Goal: Information Seeking & Learning: Learn about a topic

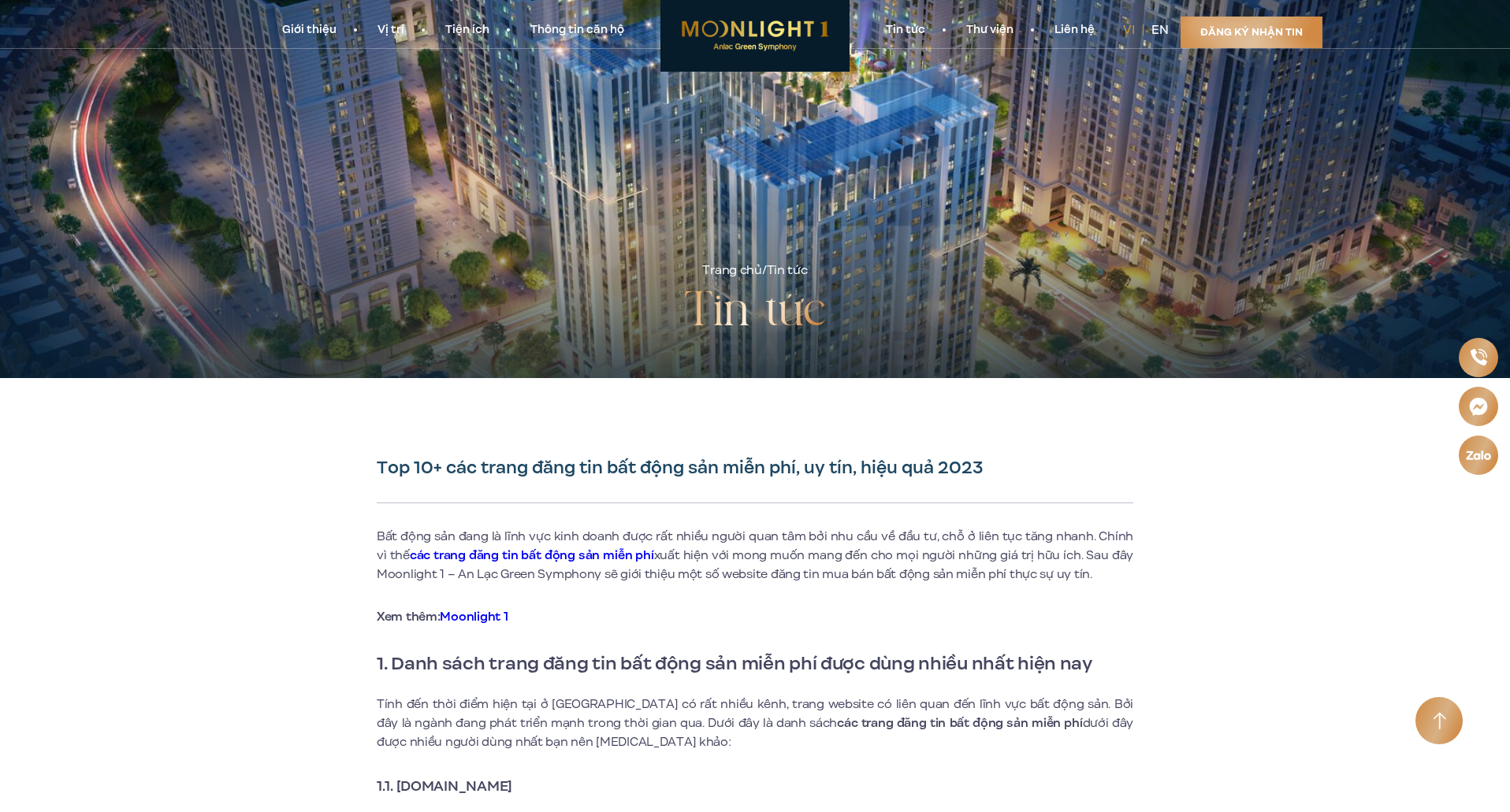
scroll to position [552, 0]
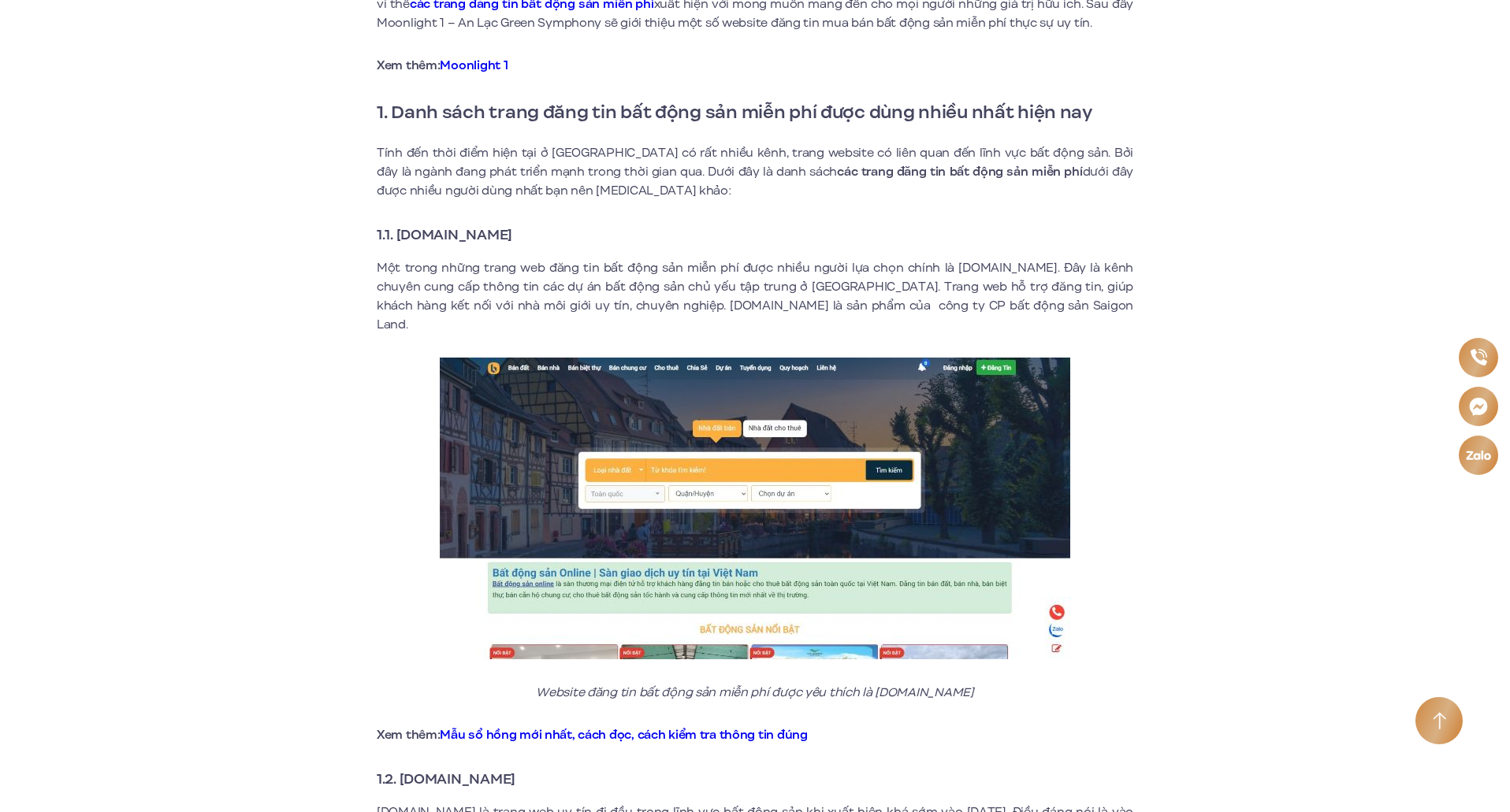
drag, startPoint x: 550, startPoint y: 233, endPoint x: 399, endPoint y: 226, distance: 151.2
click at [399, 226] on h3 "1.1. [DOMAIN_NAME]" at bounding box center [755, 235] width 756 height 22
copy strong "[DOMAIN_NAME]"
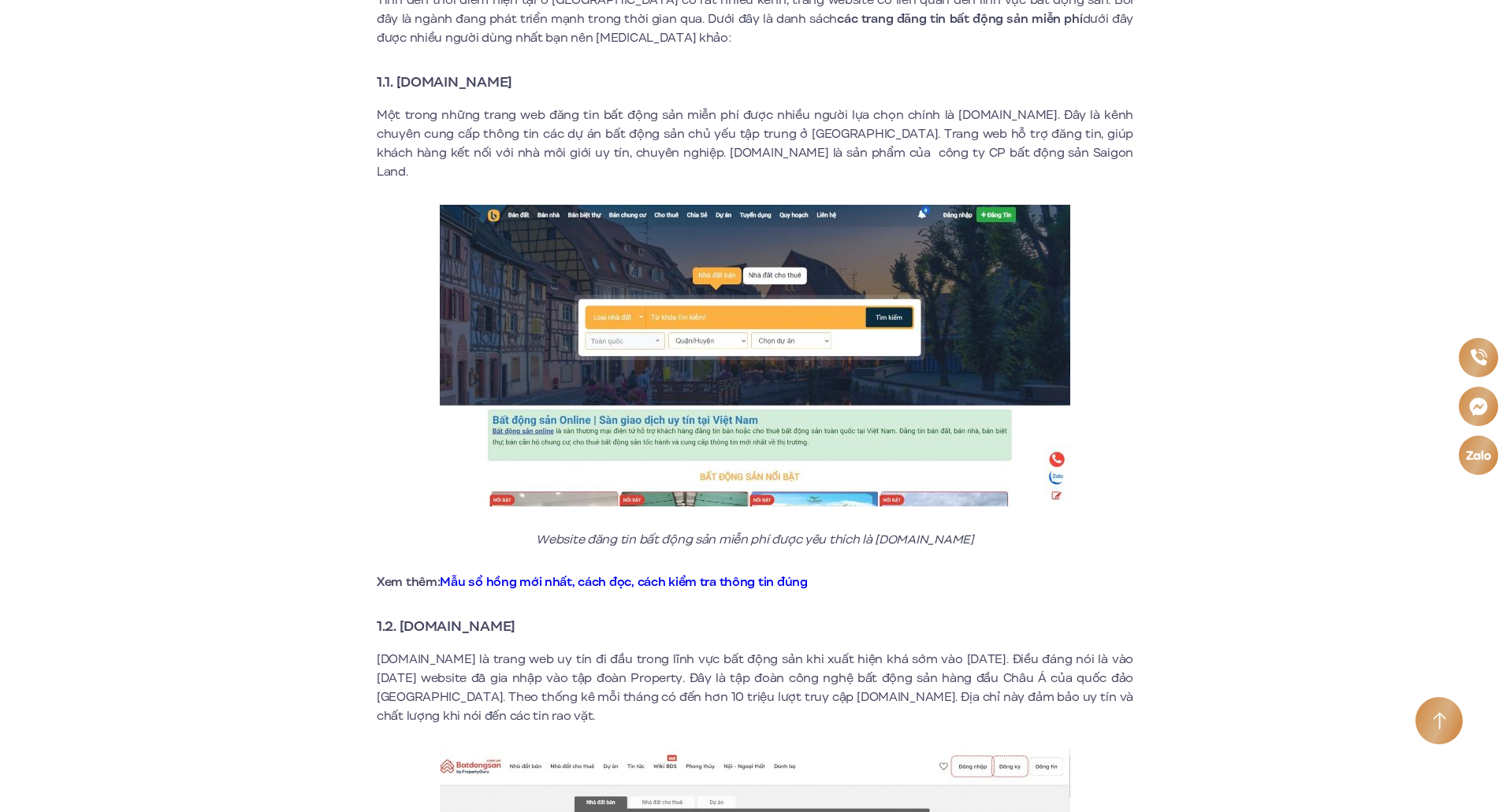
scroll to position [867, 0]
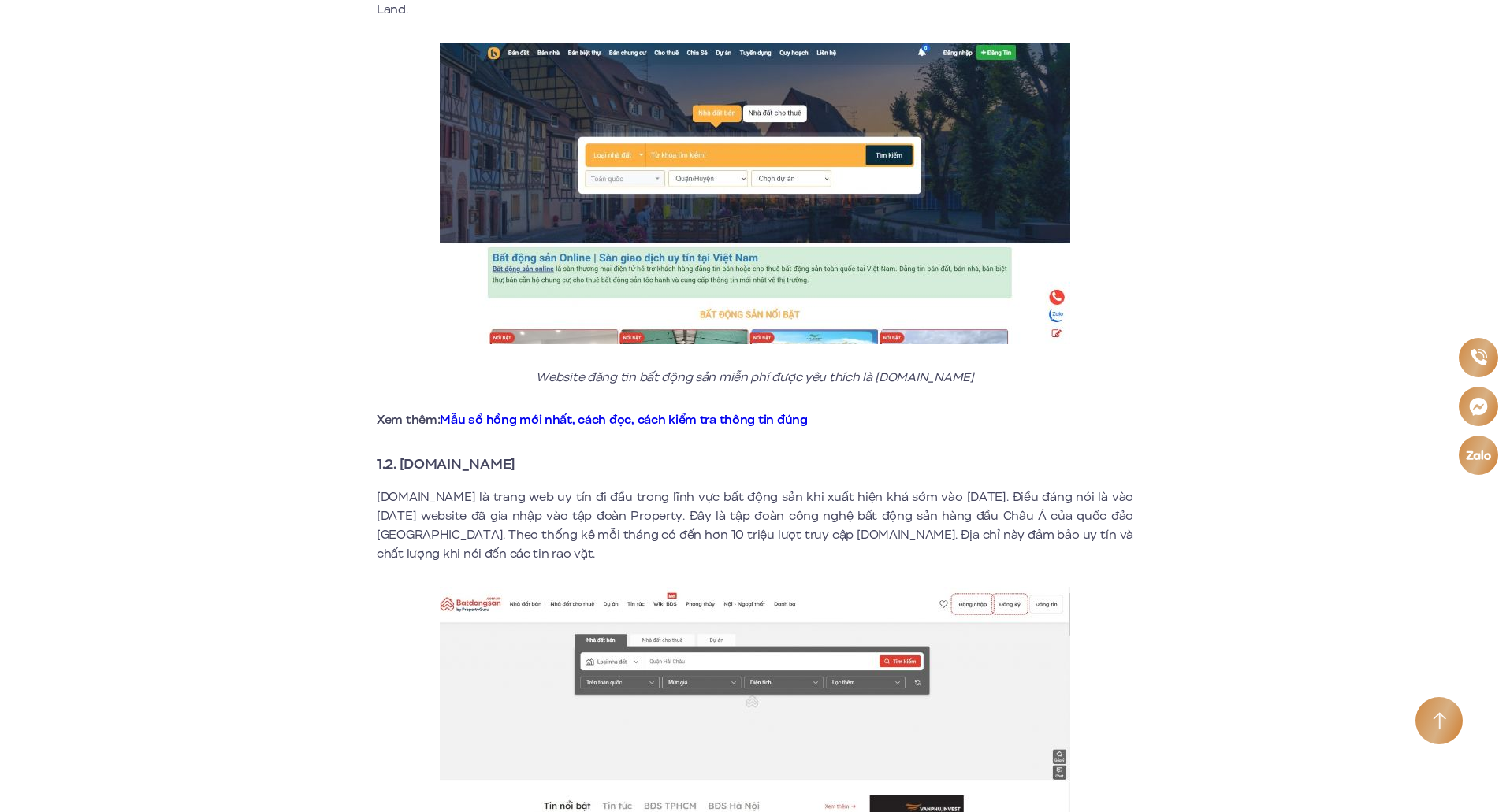
click at [515, 454] on strong "1.2. [DOMAIN_NAME]" at bounding box center [446, 464] width 139 height 21
drag, startPoint x: 542, startPoint y: 443, endPoint x: 402, endPoint y: 433, distance: 140.4
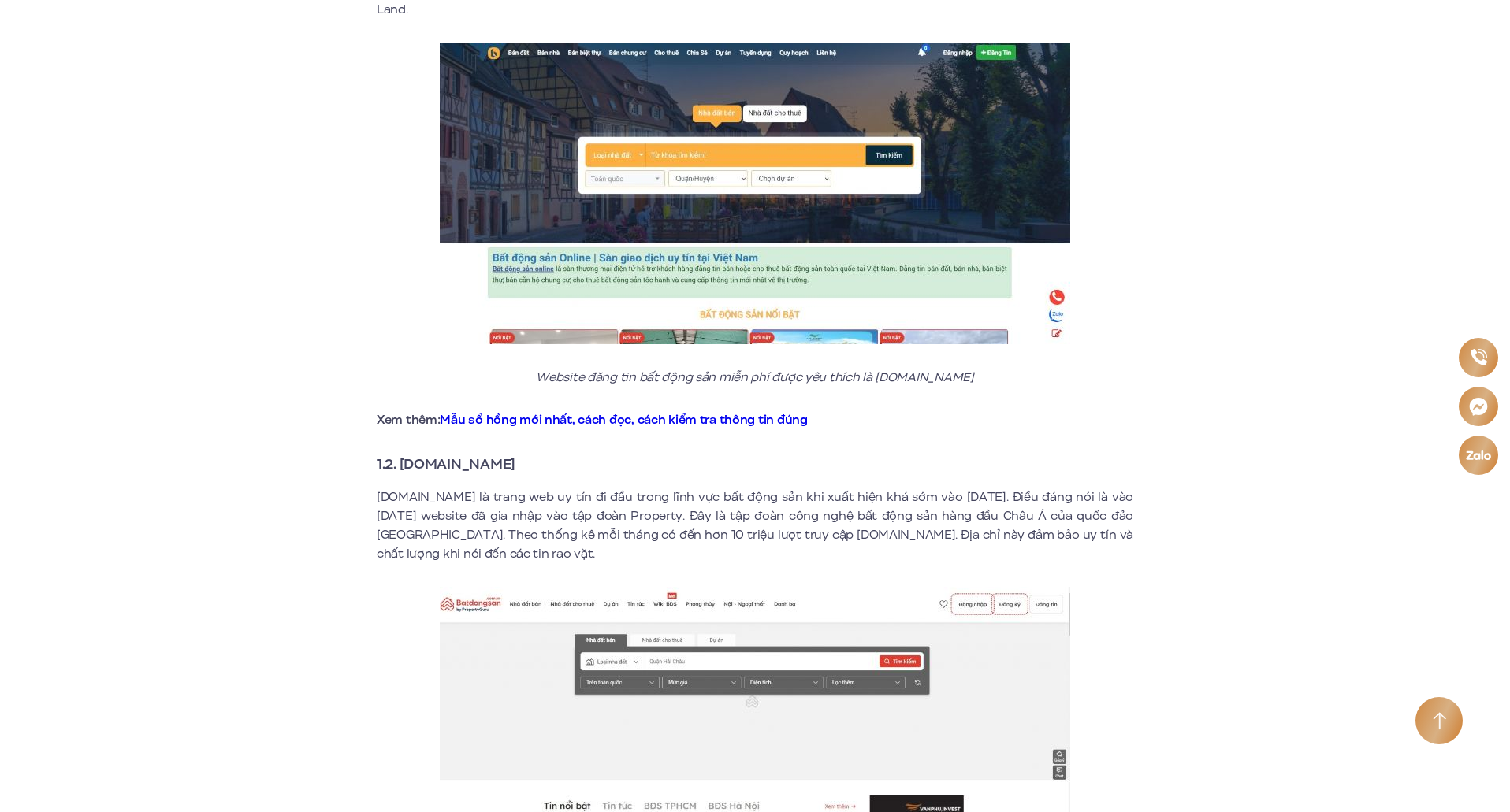
copy strong "[DOMAIN_NAME]"
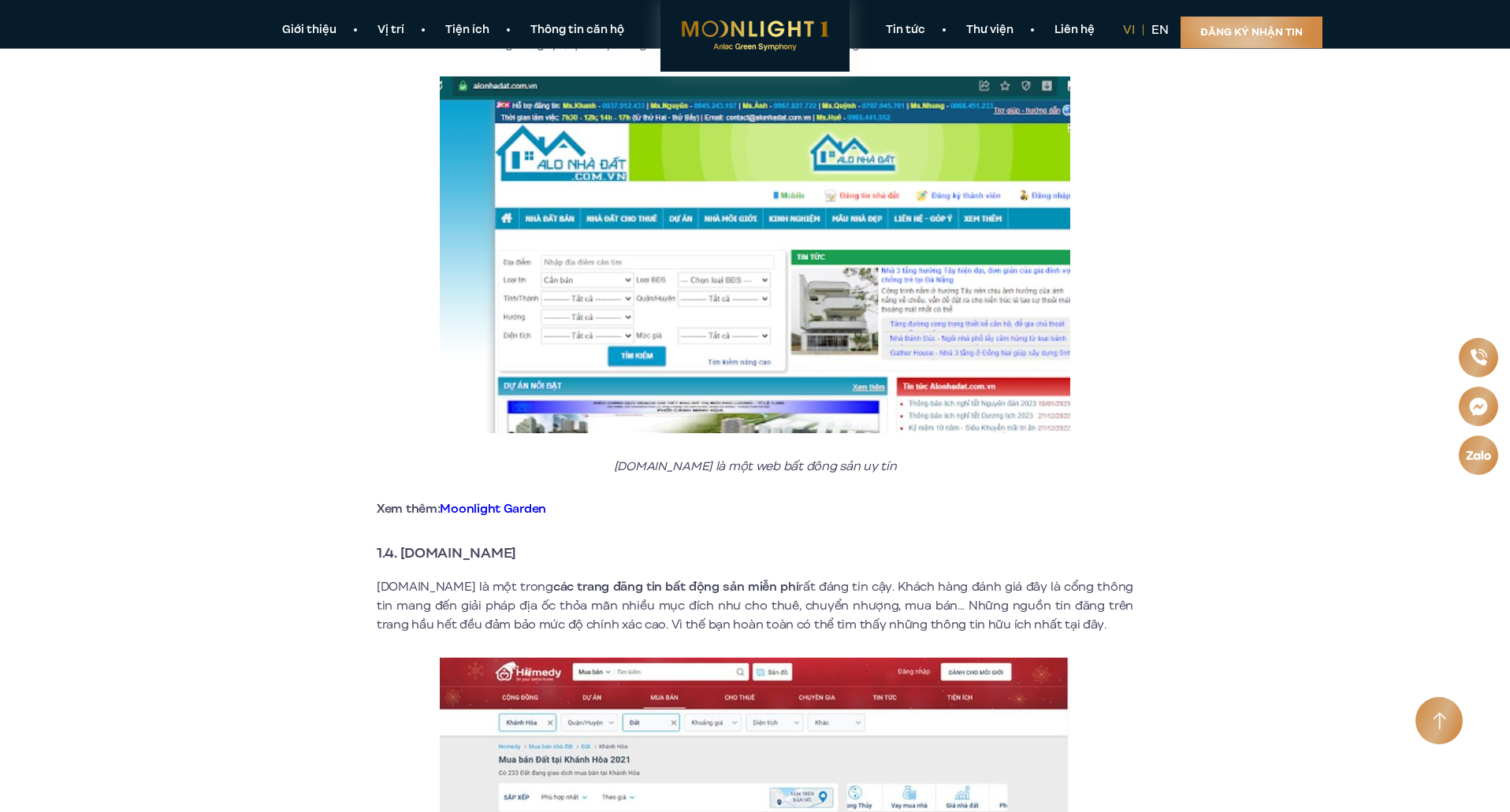
scroll to position [1734, 0]
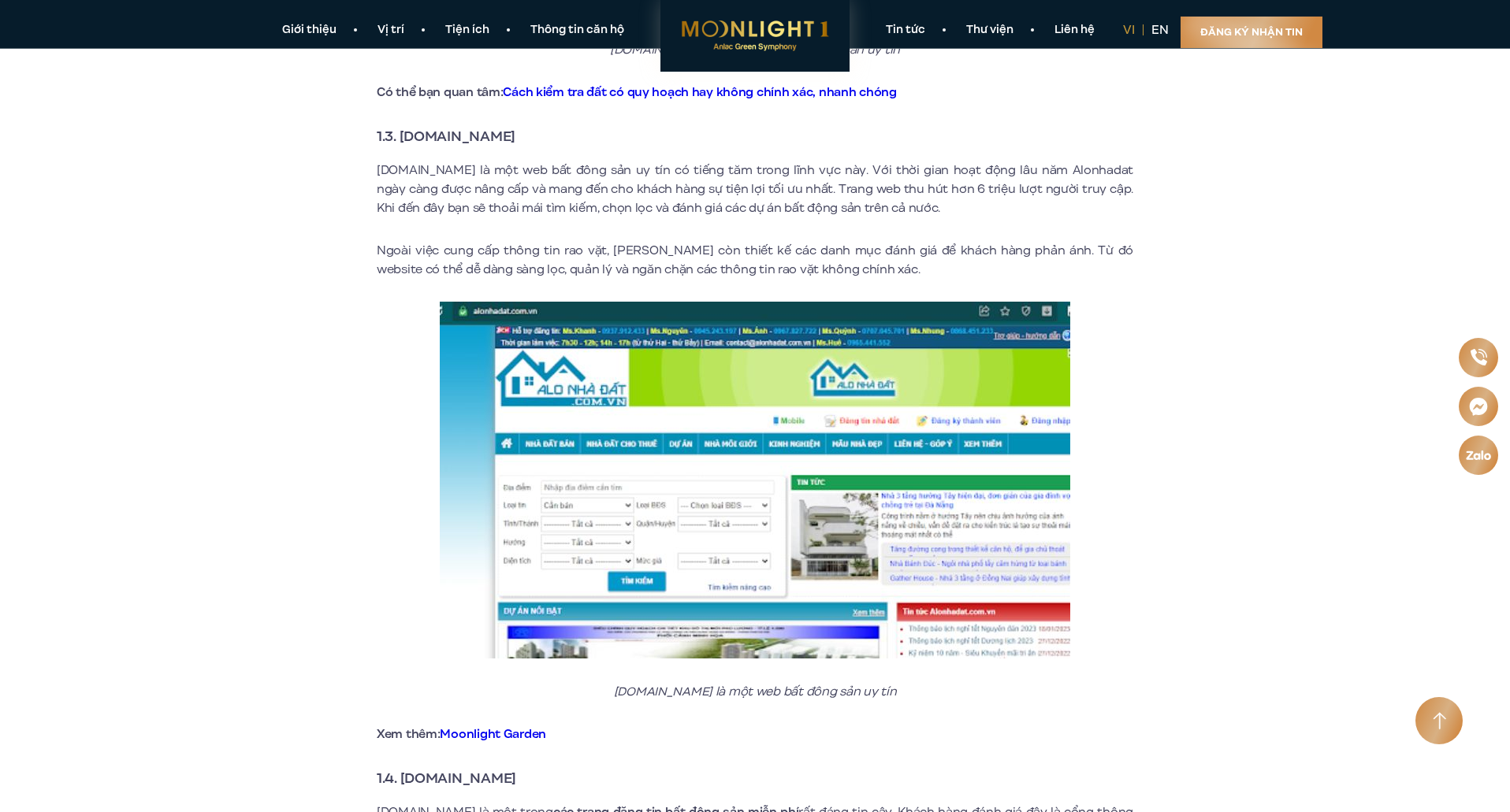
drag, startPoint x: 525, startPoint y: 120, endPoint x: 397, endPoint y: 110, distance: 128.4
click at [397, 126] on strong "1.3. [DOMAIN_NAME]" at bounding box center [446, 136] width 139 height 21
drag, startPoint x: 402, startPoint y: 120, endPoint x: 652, endPoint y: 70, distance: 255.0
click at [531, 125] on h3 "1.3. [DOMAIN_NAME]" at bounding box center [755, 136] width 756 height 22
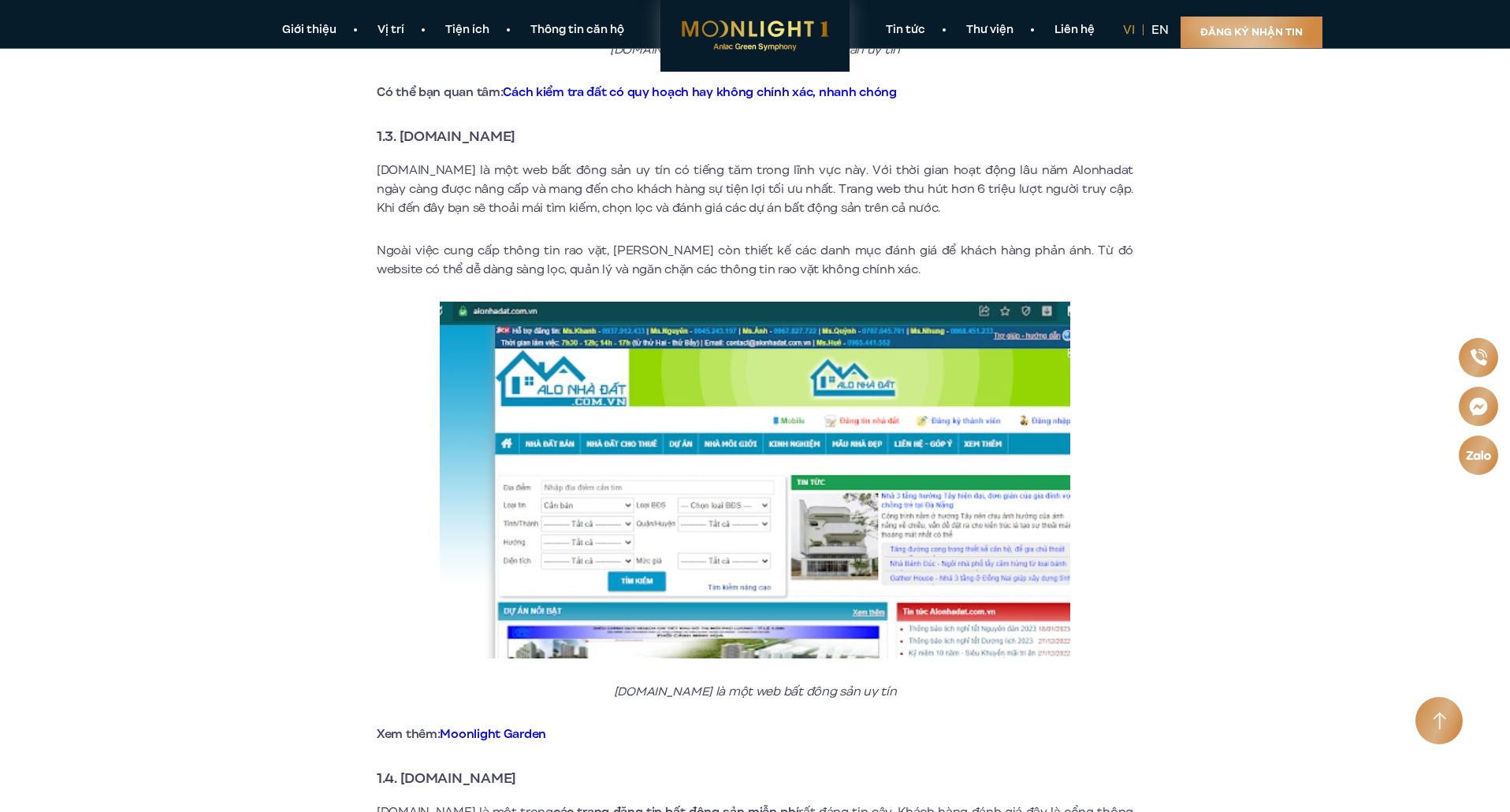
copy strong "[DOMAIN_NAME]"
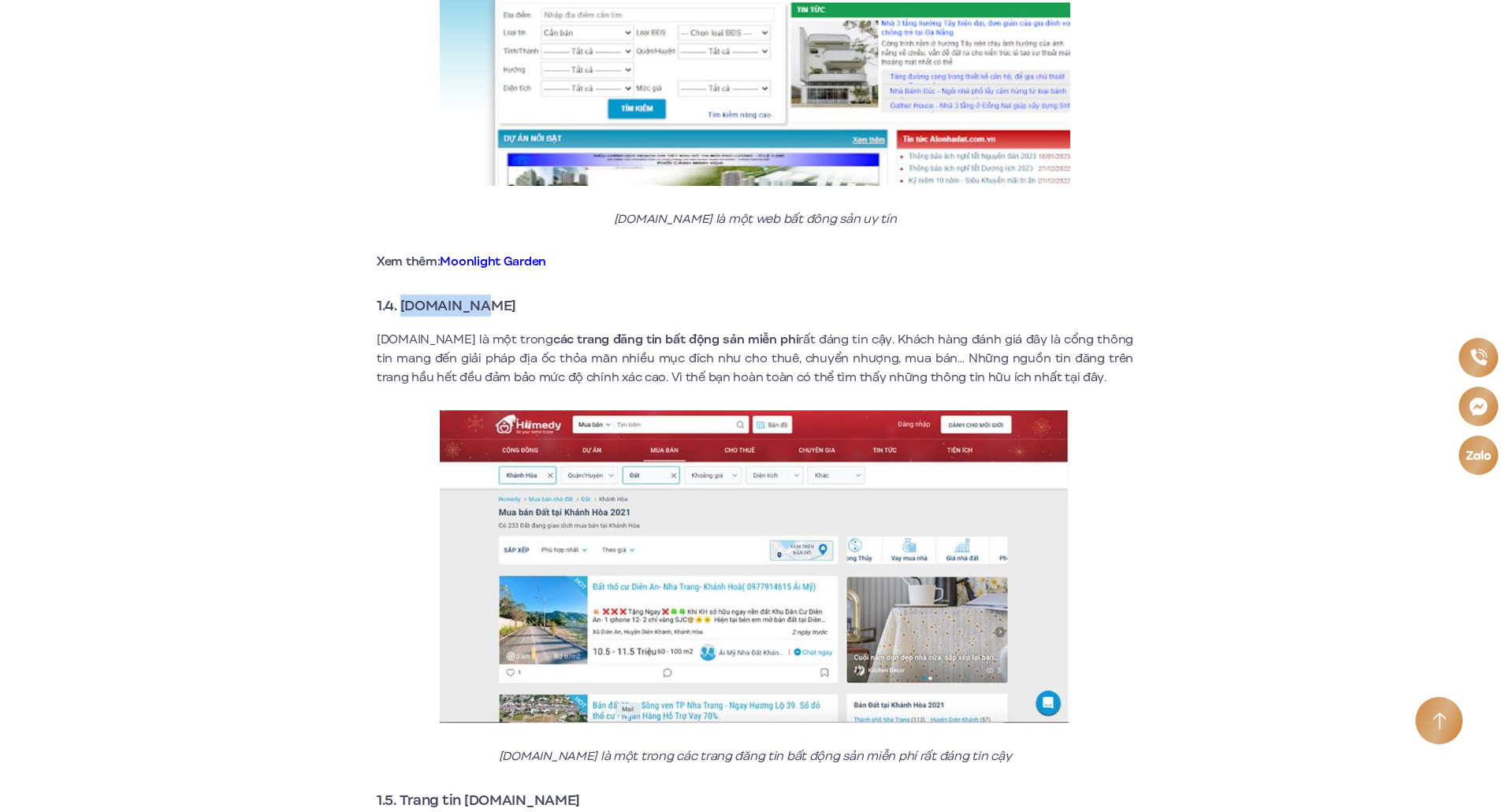
drag, startPoint x: 486, startPoint y: 289, endPoint x: 699, endPoint y: 149, distance: 254.9
click at [406, 295] on strong "1.4. [DOMAIN_NAME]" at bounding box center [446, 306] width 139 height 21
copy strong "[DOMAIN_NAME]"
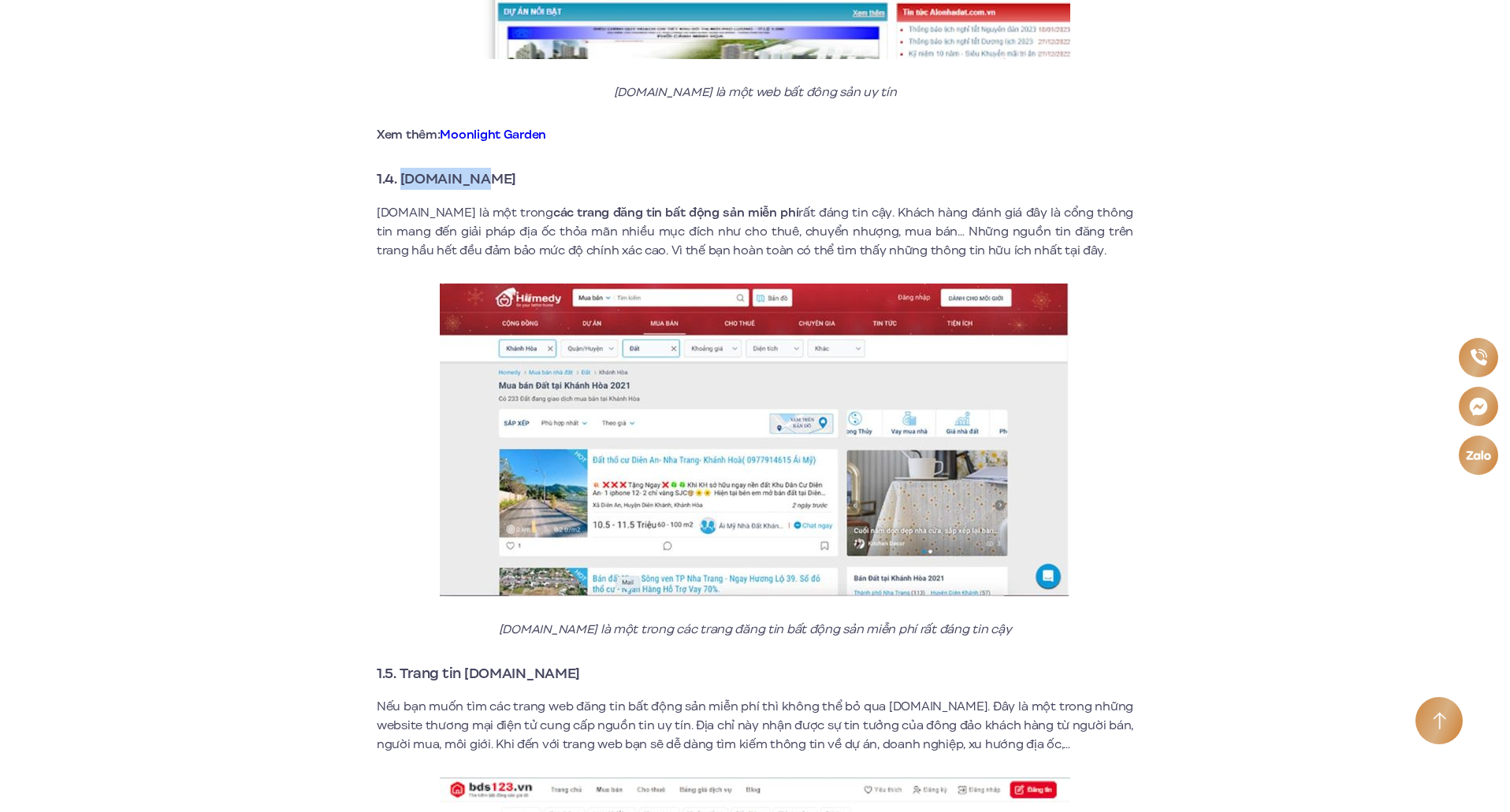
scroll to position [2601, 0]
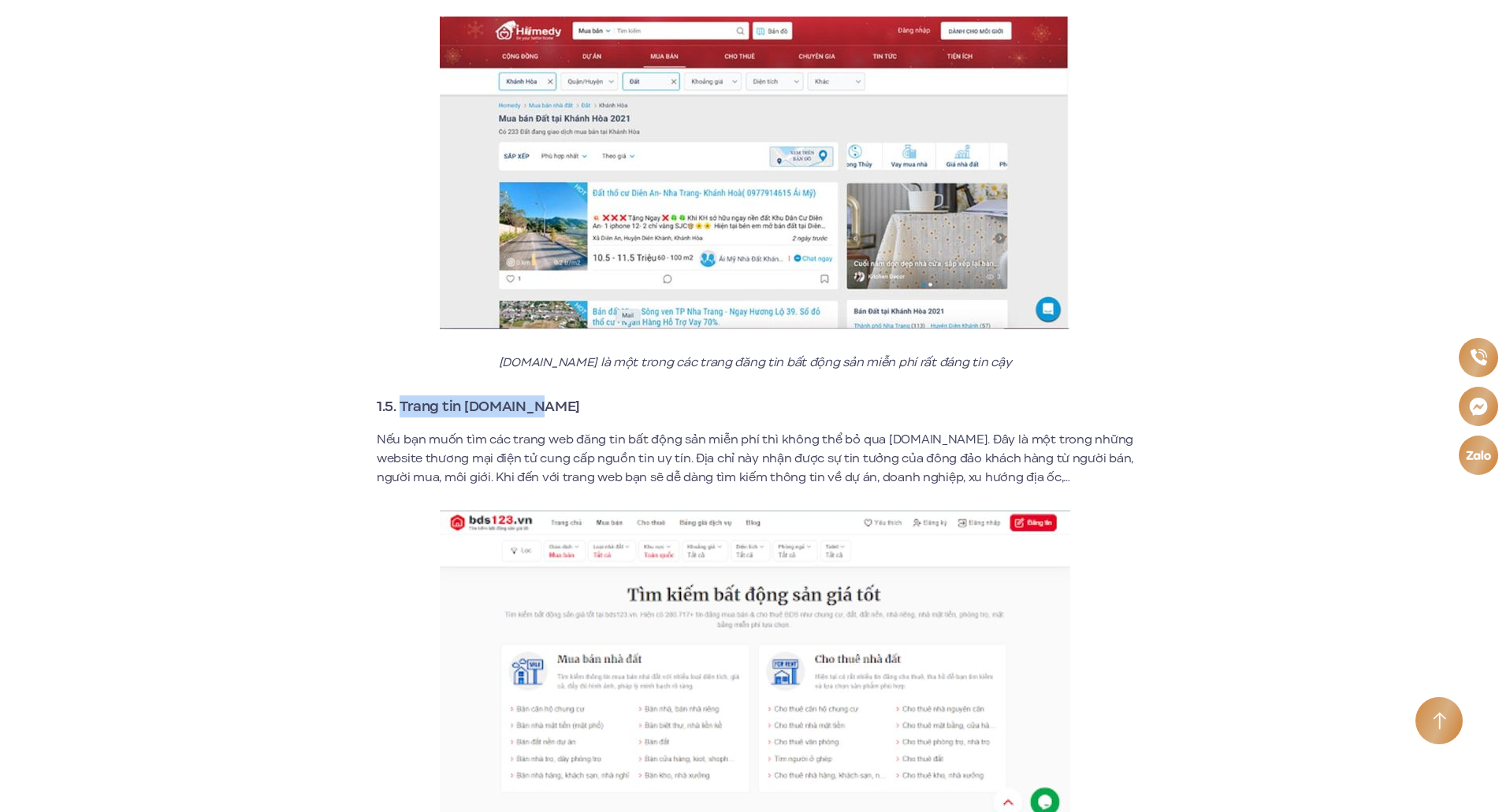
drag, startPoint x: 403, startPoint y: 382, endPoint x: 567, endPoint y: 385, distance: 164.0
click at [567, 396] on h3 "1.5. Trang tin [DOMAIN_NAME]" at bounding box center [755, 407] width 756 height 22
copy strong "Trang tin [DOMAIN_NAME]"
